Goal: Navigation & Orientation: Find specific page/section

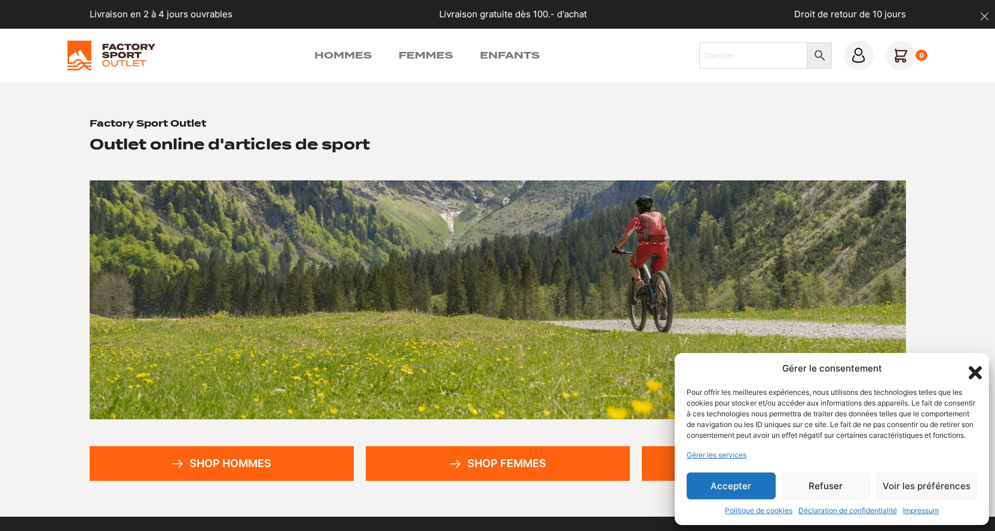
click at [752, 491] on button "Accepter" at bounding box center [731, 486] width 89 height 27
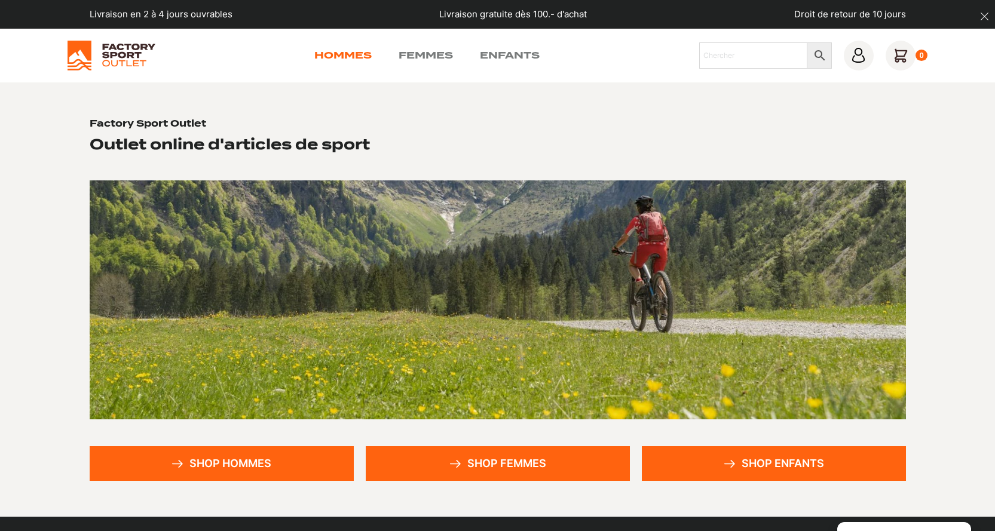
click at [339, 55] on link "Hommes" at bounding box center [342, 55] width 57 height 14
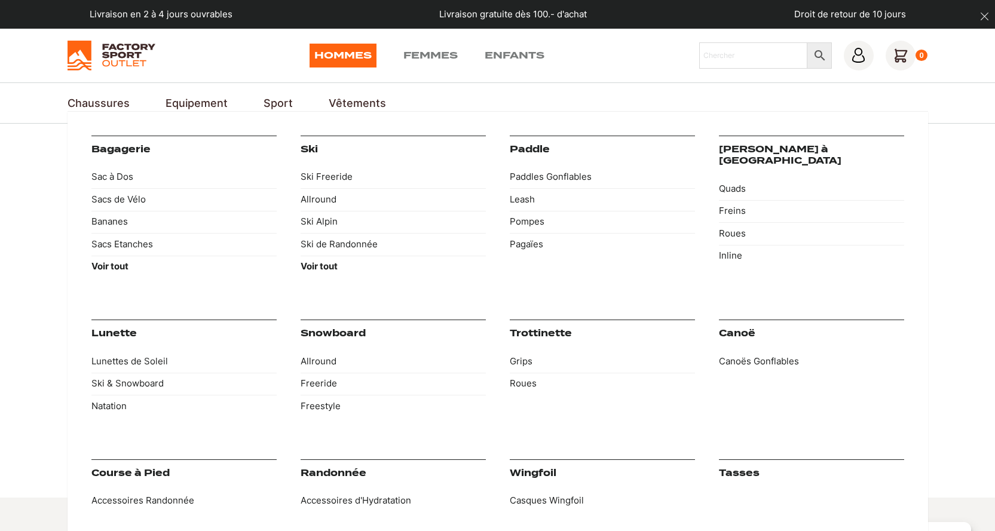
click at [215, 102] on link "Equipement" at bounding box center [197, 103] width 62 height 16
